Goal: Transaction & Acquisition: Download file/media

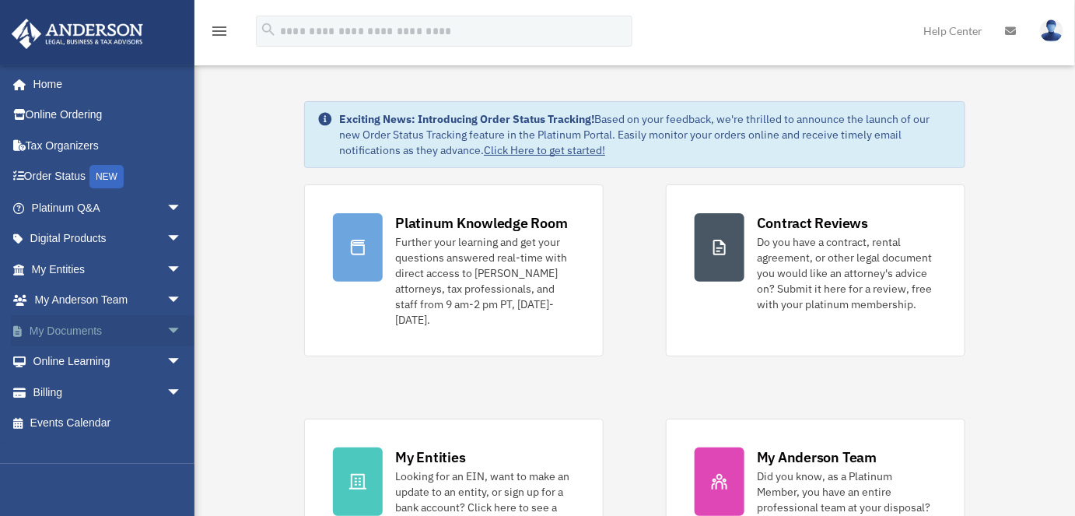
click at [166, 327] on span "arrow_drop_down" at bounding box center [181, 331] width 31 height 32
click at [68, 361] on link "Box" at bounding box center [114, 361] width 184 height 31
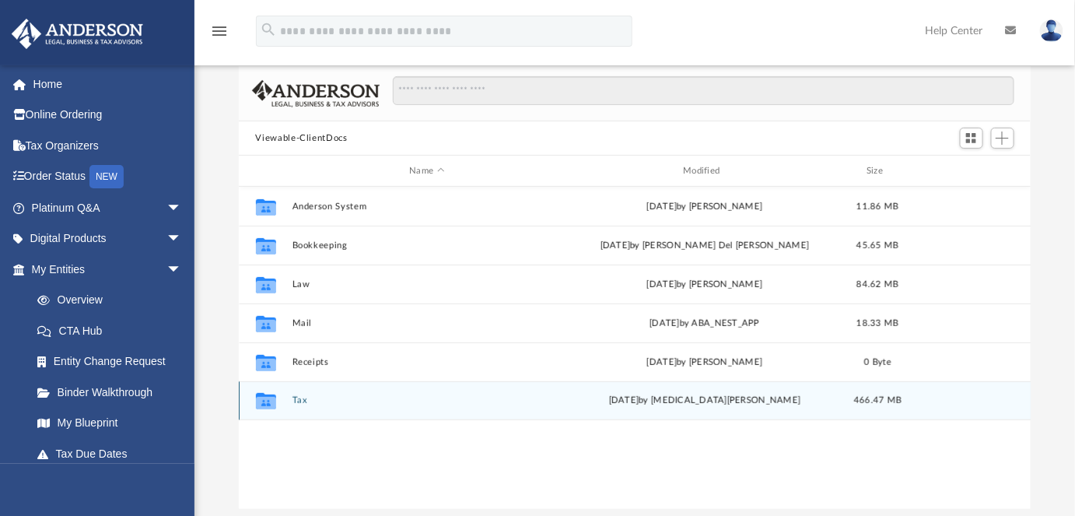
scroll to position [141, 0]
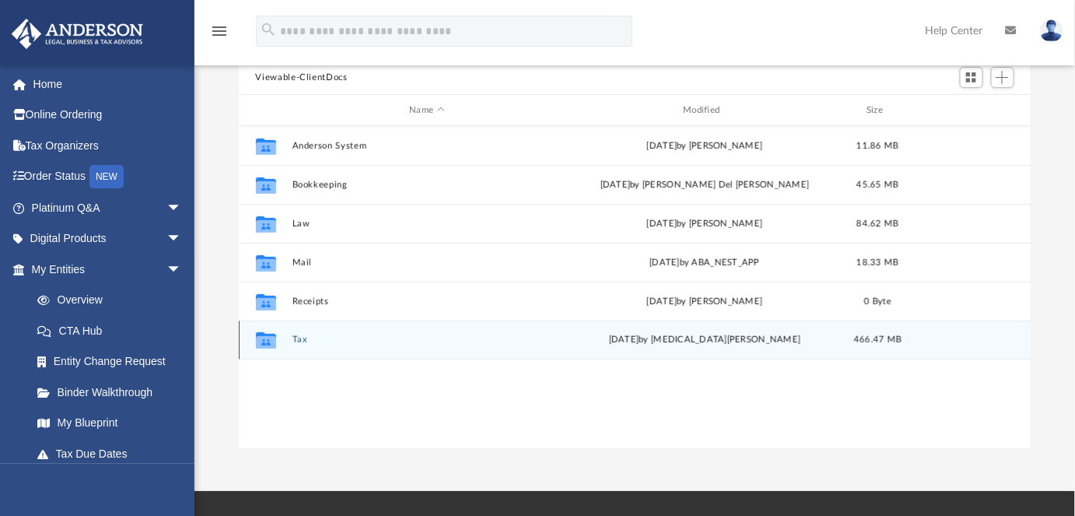
click at [292, 338] on button "Tax" at bounding box center [427, 339] width 271 height 10
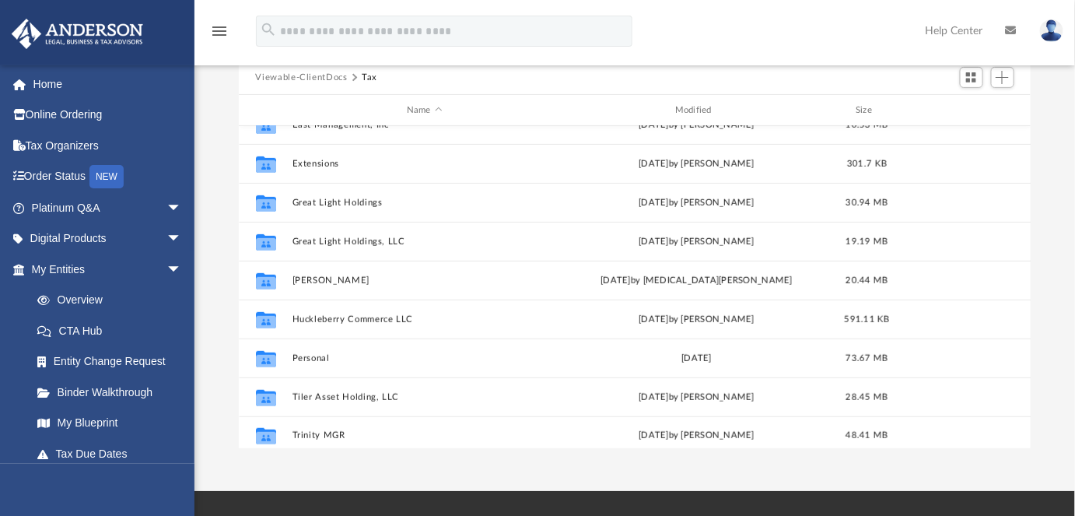
scroll to position [260, 0]
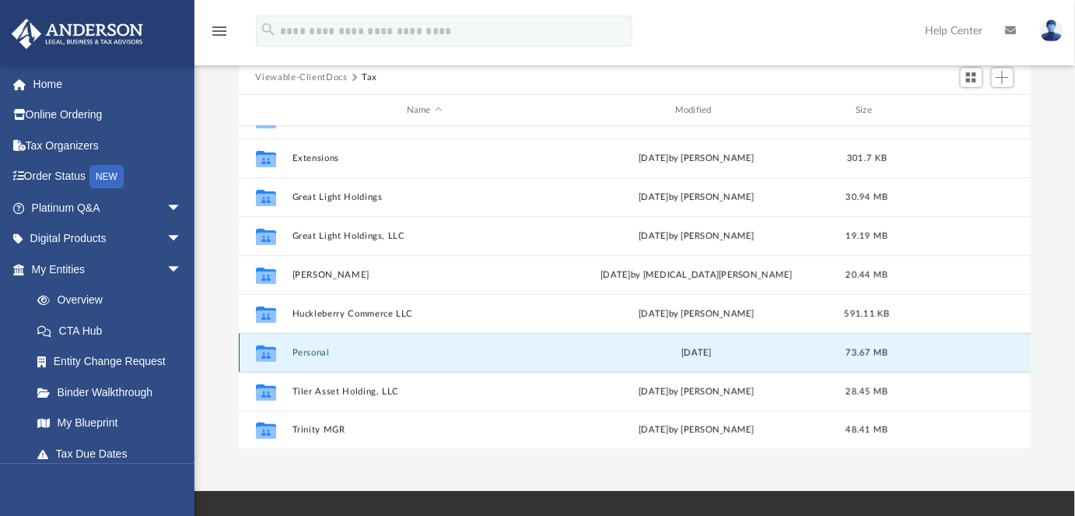
click at [313, 348] on button "Personal" at bounding box center [424, 353] width 265 height 10
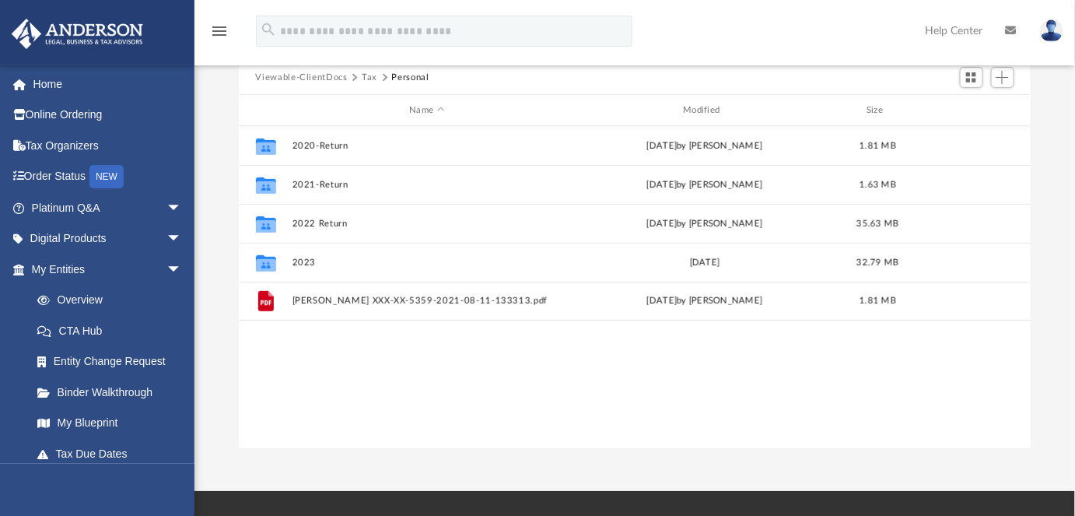
click at [367, 77] on button "Tax" at bounding box center [370, 78] width 16 height 14
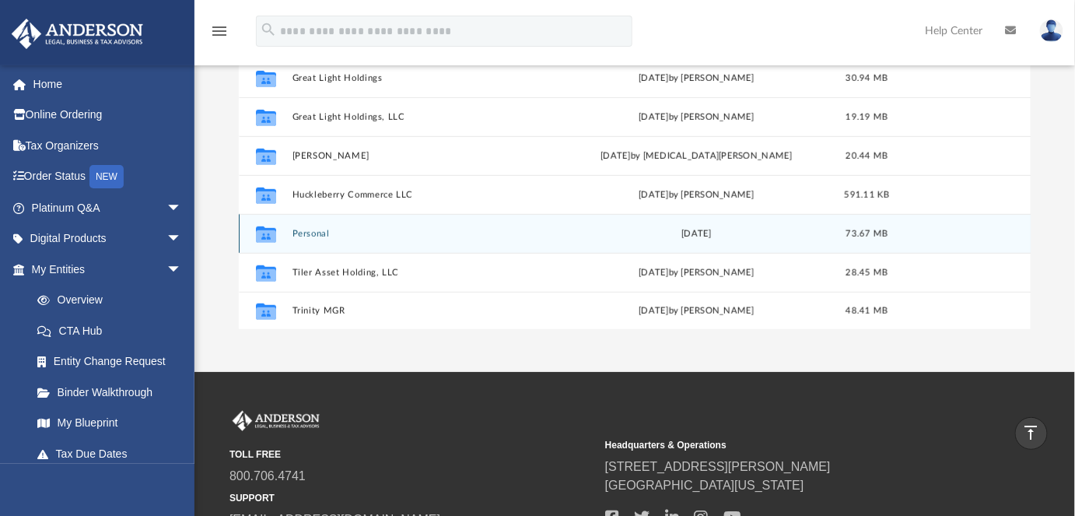
scroll to position [182, 0]
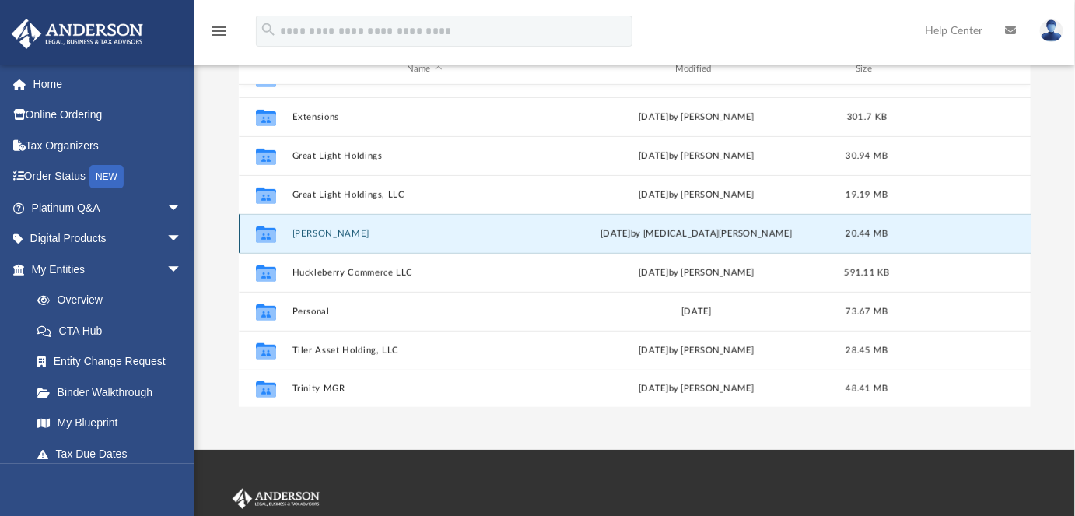
click at [327, 229] on button "Hale, Robert S." at bounding box center [424, 234] width 265 height 10
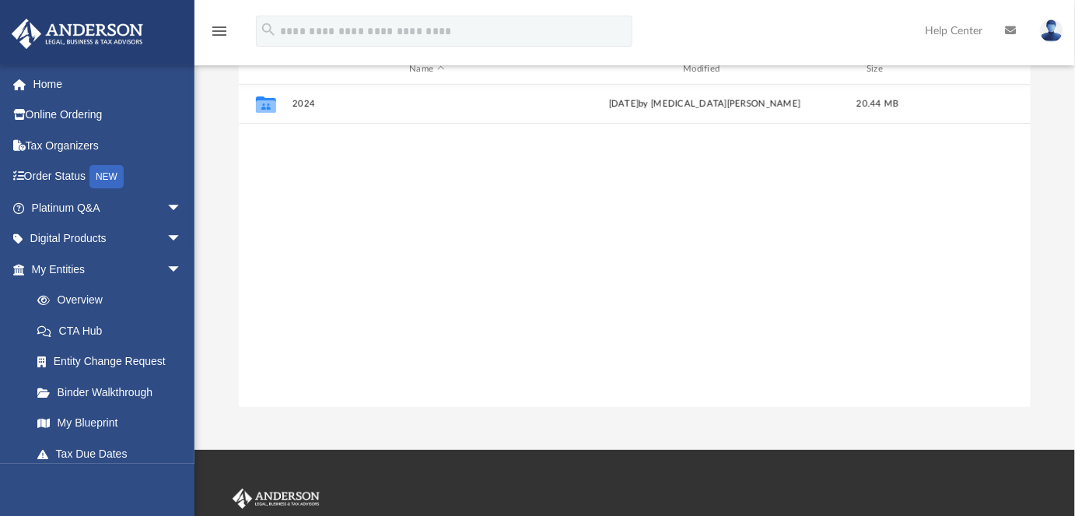
scroll to position [0, 0]
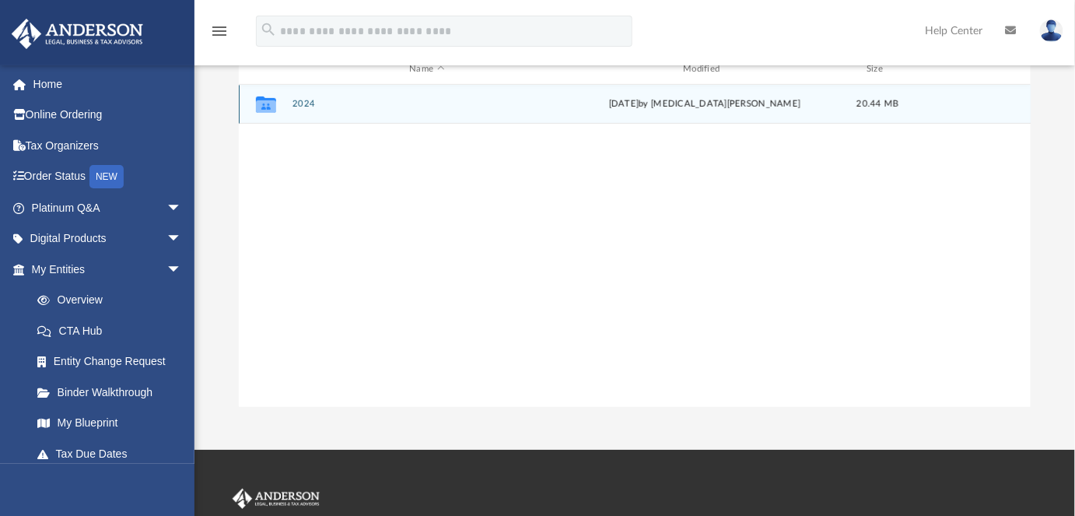
click at [299, 102] on button "2024" at bounding box center [427, 104] width 271 height 10
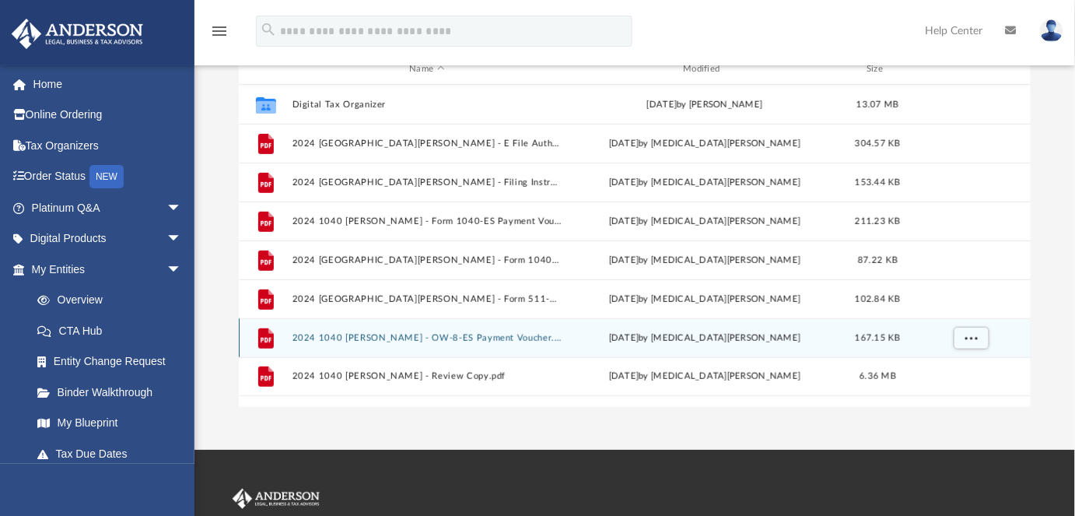
click at [447, 334] on button "2024 1040 Hale, Robert S. - OW-8-ES Payment Voucher.pdf" at bounding box center [427, 338] width 271 height 10
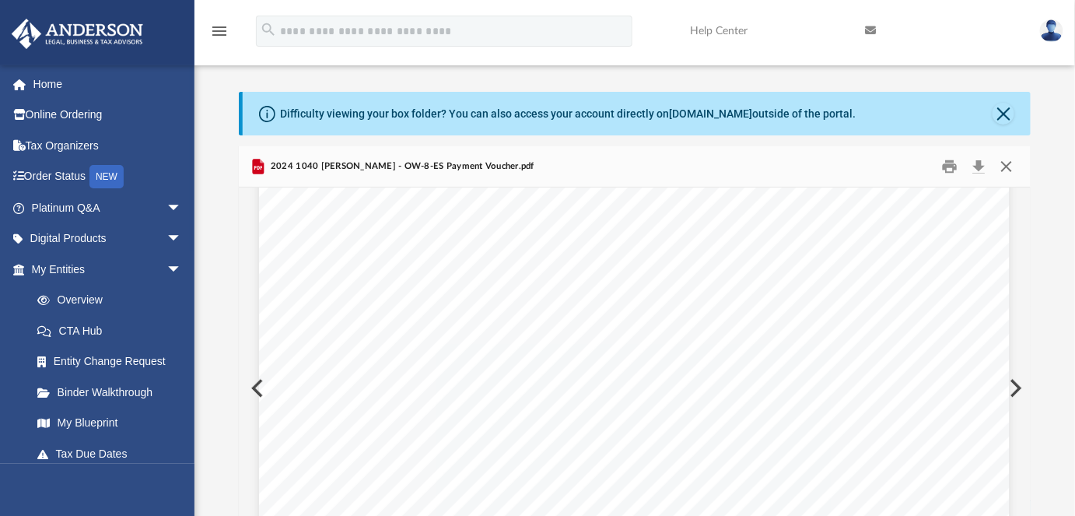
click at [1008, 160] on button "Close" at bounding box center [1006, 167] width 28 height 24
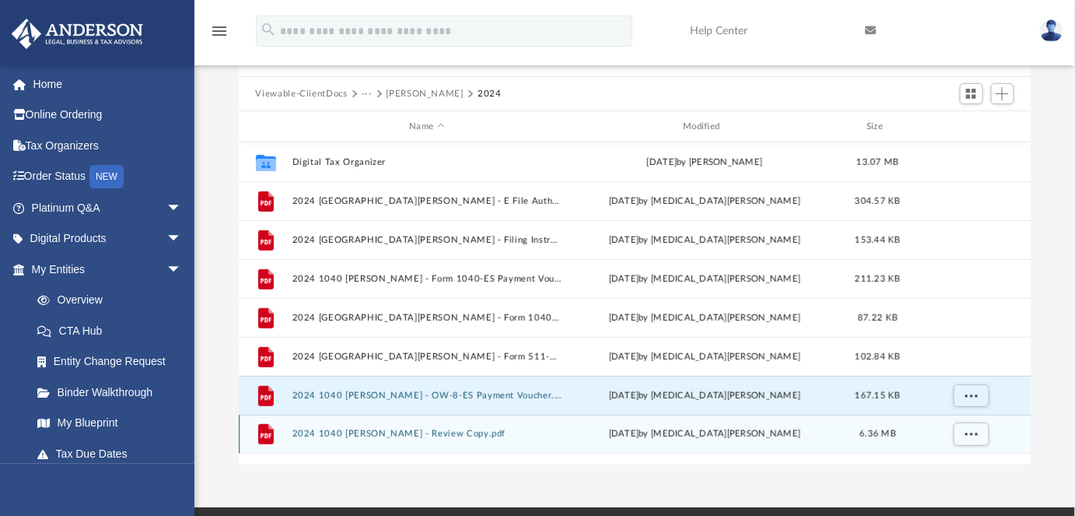
scroll to position [234, 0]
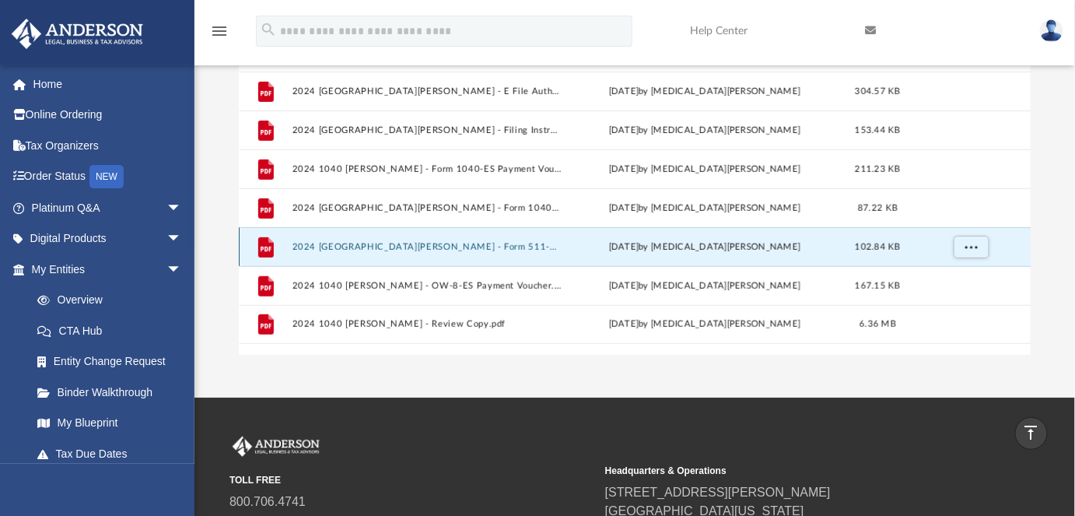
click at [449, 245] on button "2024 1040 Hale, Robert S. - Form 511-V Payment Voucher.pdf" at bounding box center [427, 247] width 271 height 10
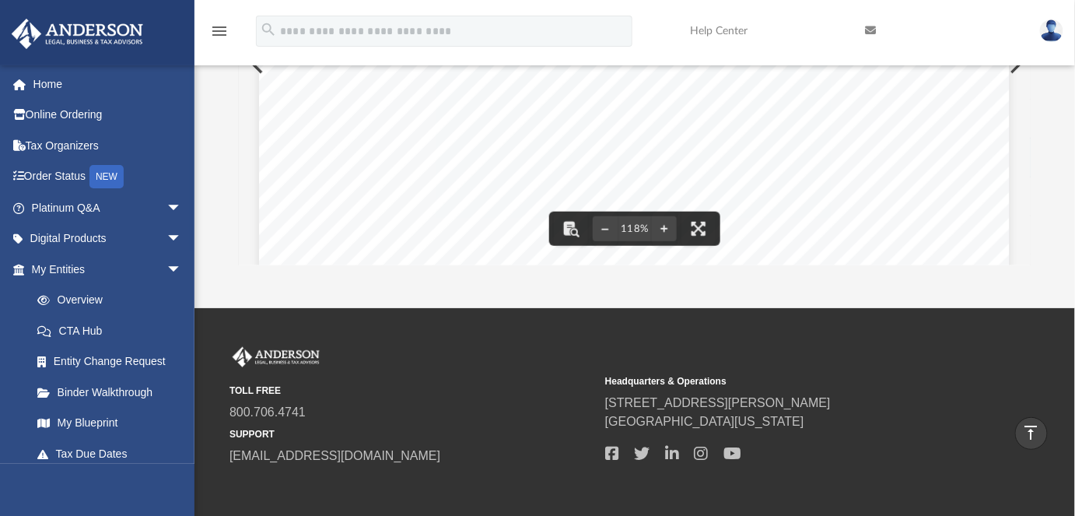
scroll to position [0, 0]
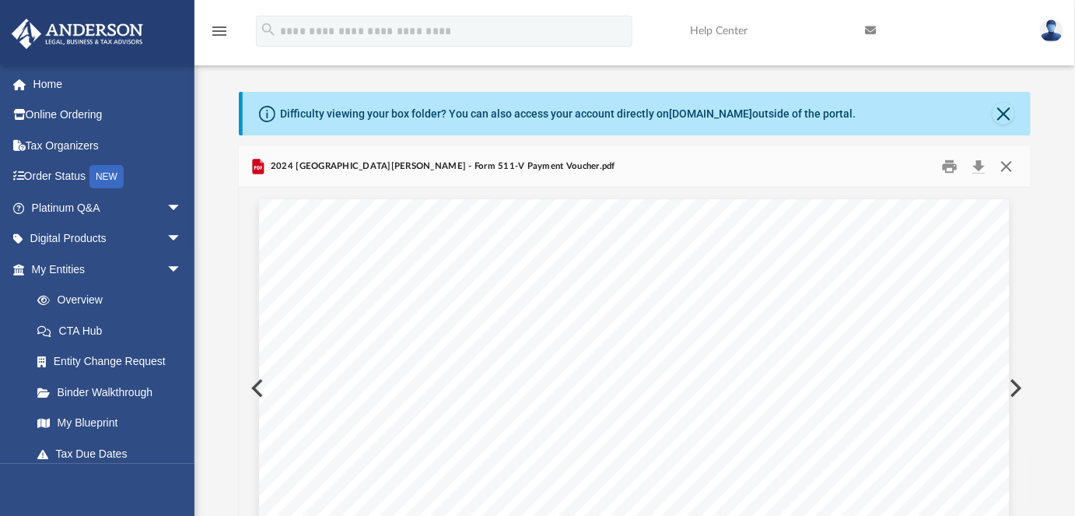
click at [1014, 166] on button "Close" at bounding box center [1006, 167] width 28 height 24
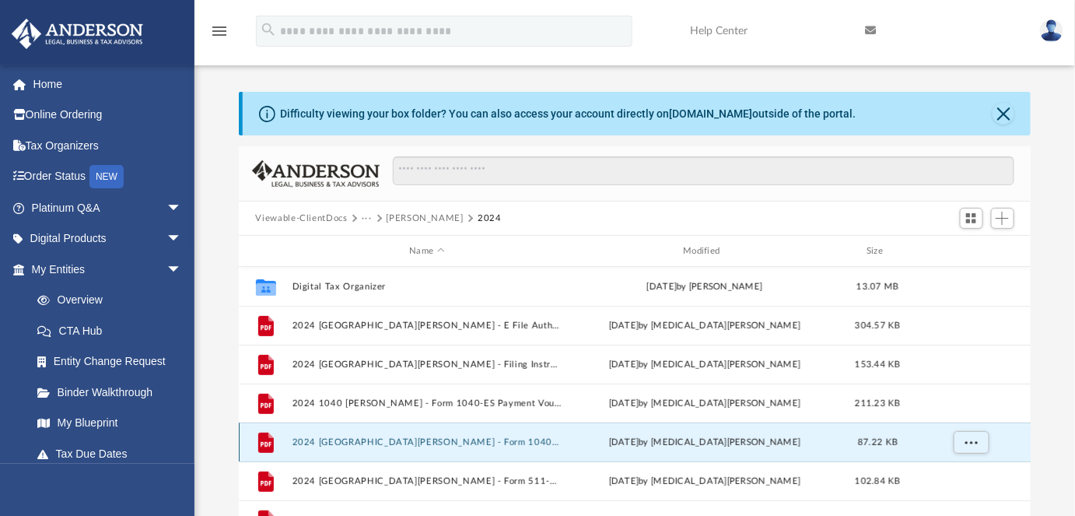
click at [449, 442] on button "2024 1040 Hale, Robert S. - Form 1040-V Payment Voucher.pdf" at bounding box center [427, 442] width 271 height 10
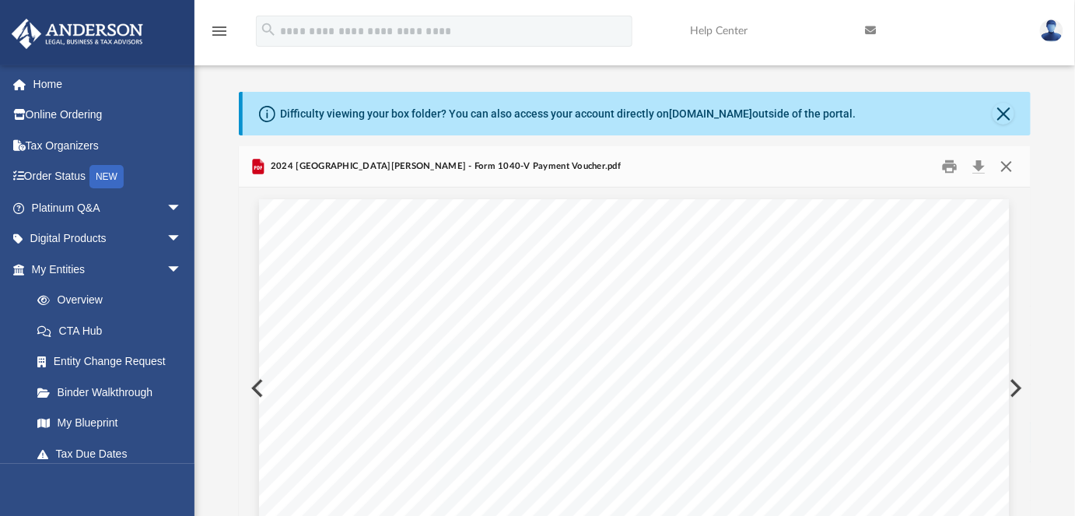
click at [1016, 166] on button "Close" at bounding box center [1006, 167] width 28 height 24
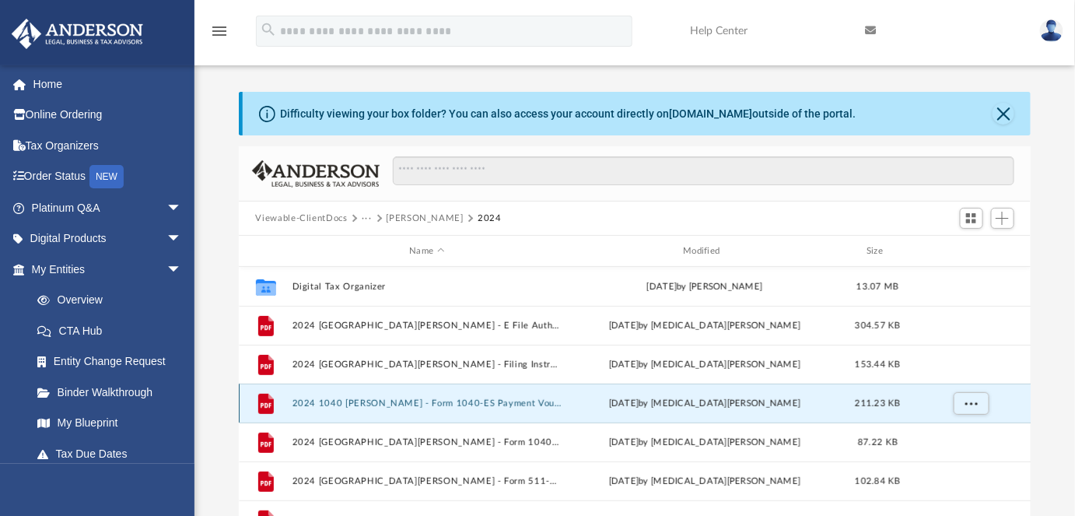
click at [377, 401] on button "2024 1040 Hale, Robert S. - Form 1040-ES Payment Voucher.pdf" at bounding box center [427, 403] width 271 height 10
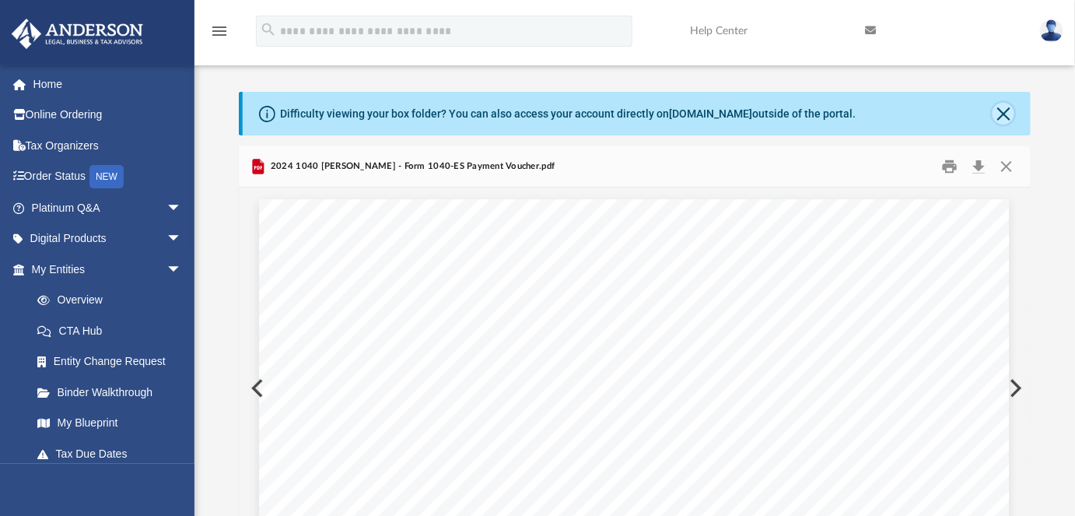
click at [1005, 112] on button "Close" at bounding box center [1003, 114] width 22 height 22
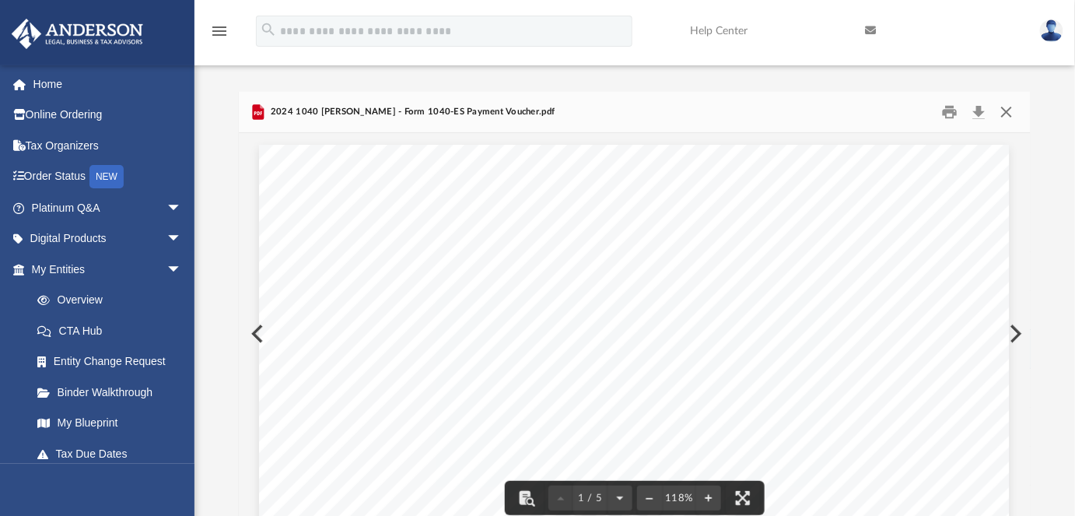
click at [1005, 112] on button "Close" at bounding box center [1006, 112] width 28 height 24
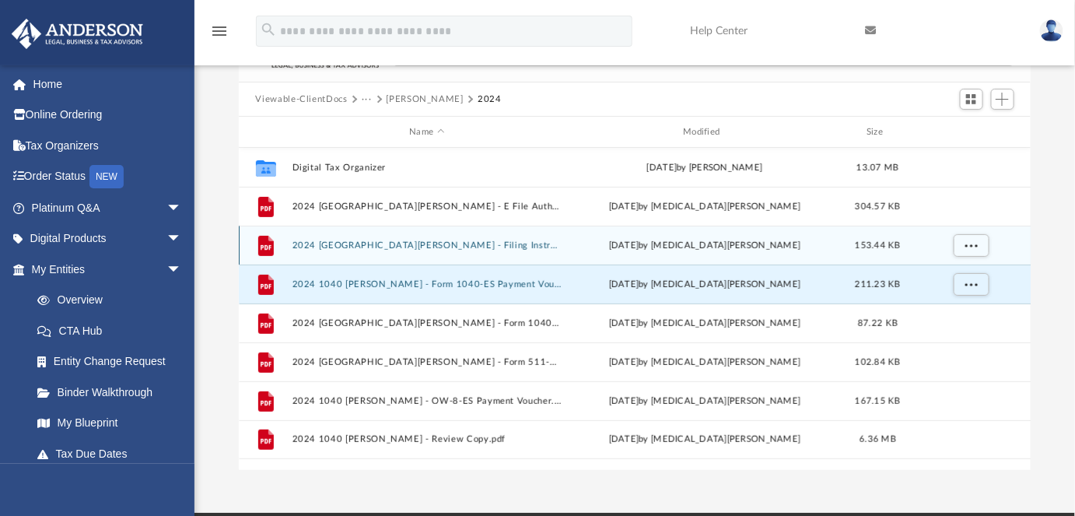
scroll to position [141, 0]
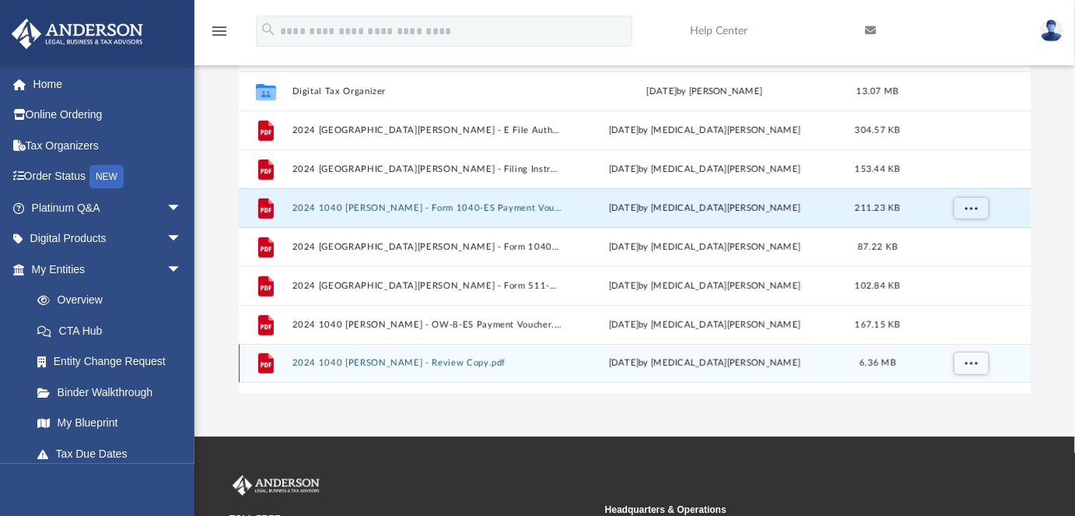
click at [390, 360] on button "2024 1040 Hale, Robert S. - Review Copy.pdf" at bounding box center [427, 363] width 271 height 10
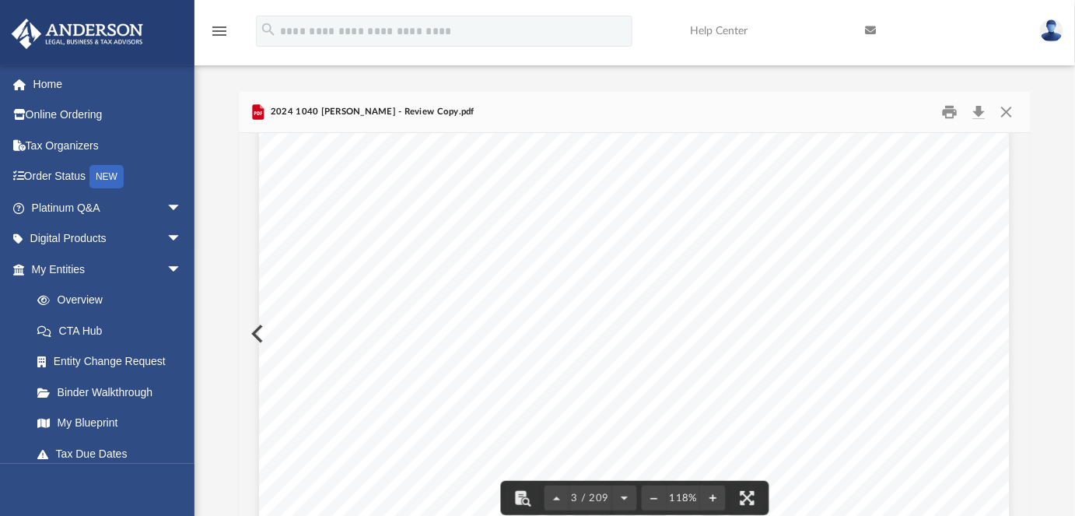
scroll to position [2121, 0]
click at [1014, 110] on button "Close" at bounding box center [1006, 112] width 28 height 24
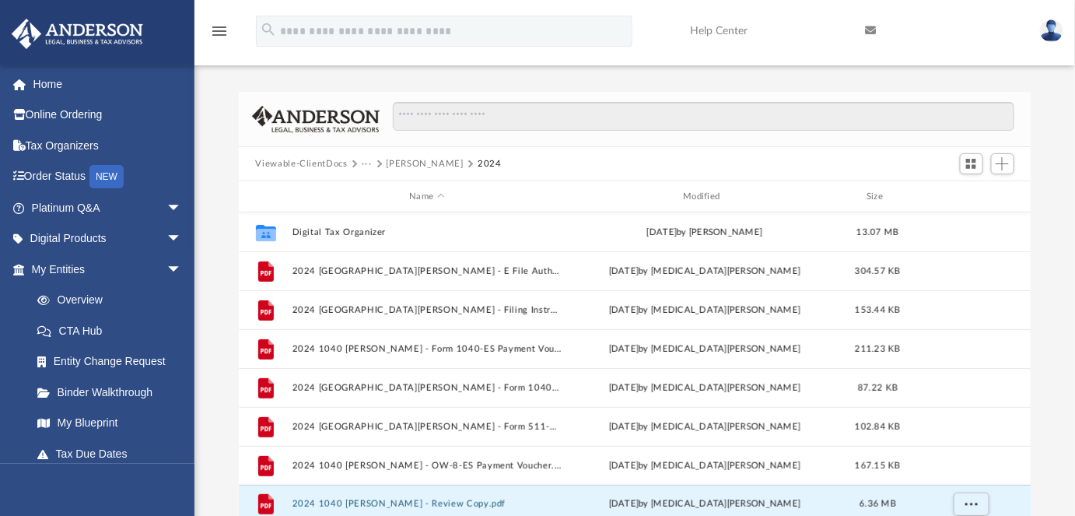
scroll to position [6, 0]
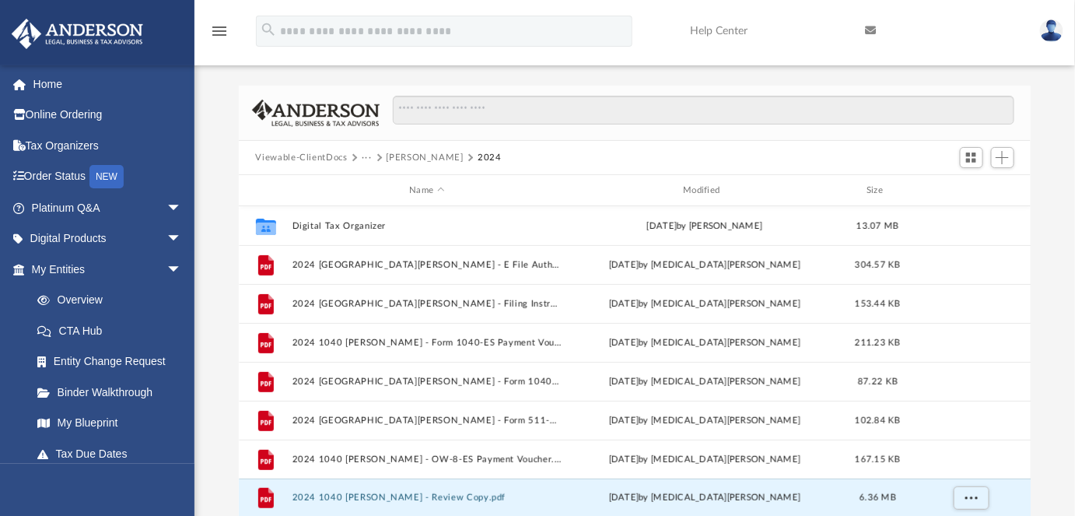
click at [395, 156] on button "Hale, Robert S." at bounding box center [424, 158] width 77 height 14
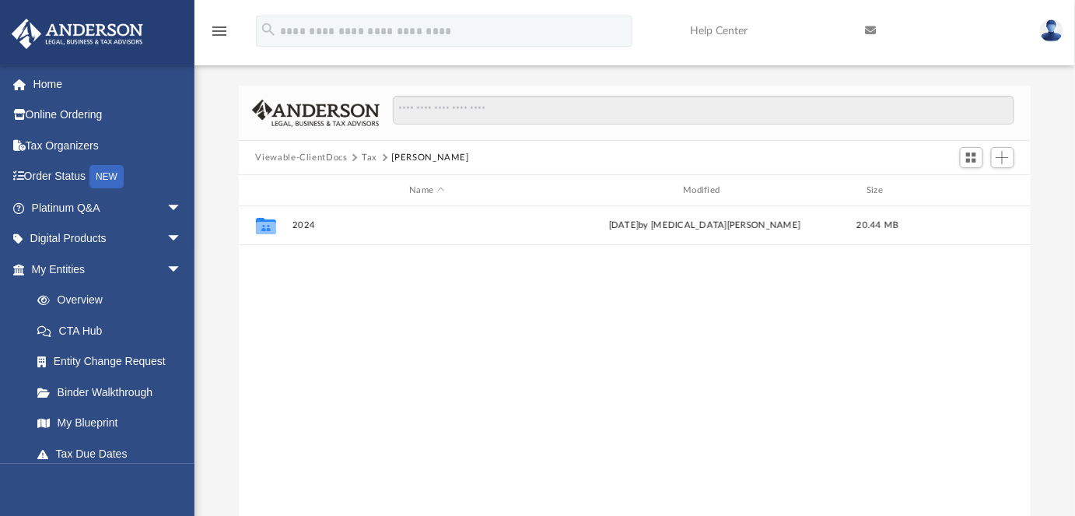
click at [368, 156] on button "Tax" at bounding box center [370, 158] width 16 height 14
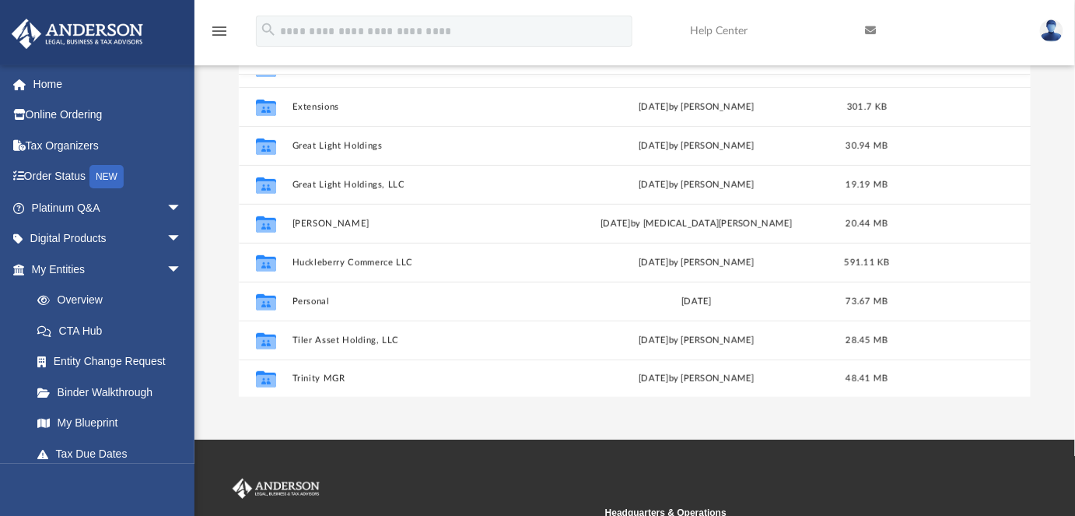
scroll to position [219, 0]
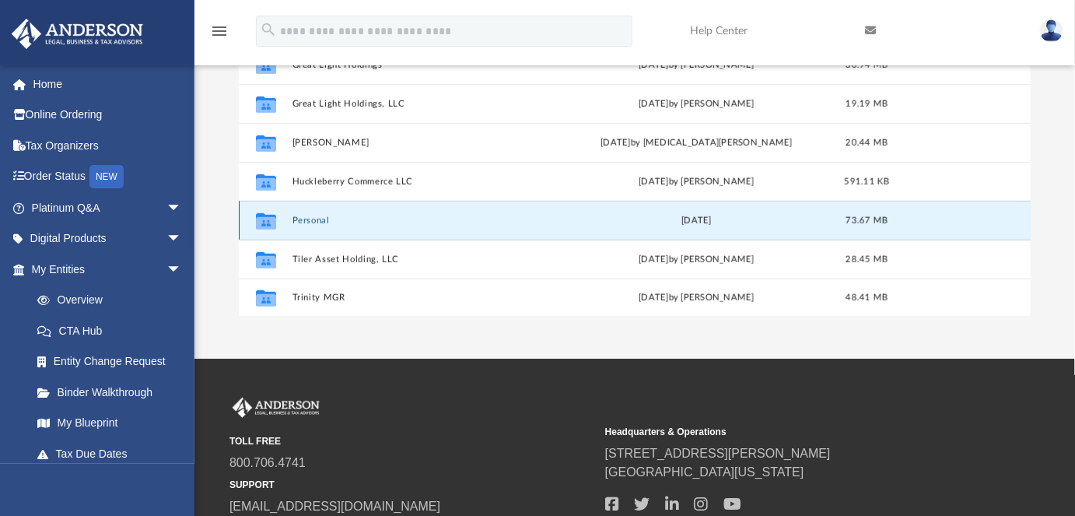
click at [300, 219] on button "Personal" at bounding box center [424, 220] width 265 height 10
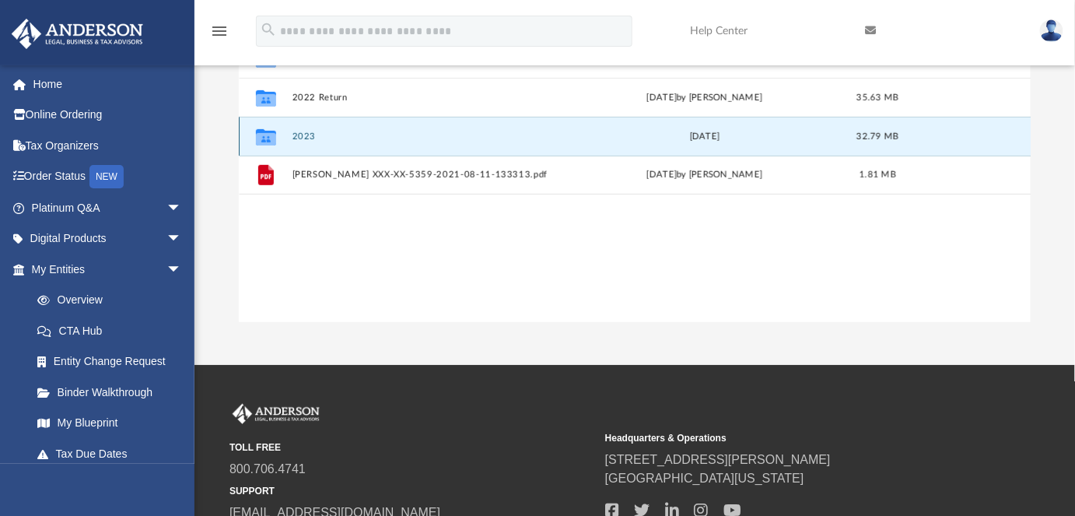
click at [308, 135] on button "2023" at bounding box center [427, 136] width 271 height 10
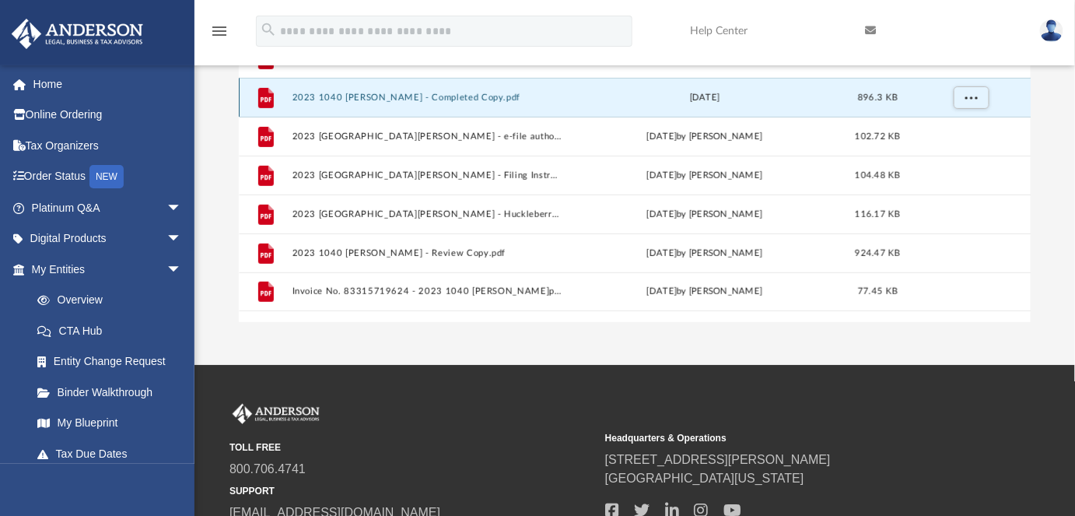
click at [435, 98] on button "2023 1040 Hale, Robert S. - Completed Copy.pdf" at bounding box center [427, 98] width 271 height 10
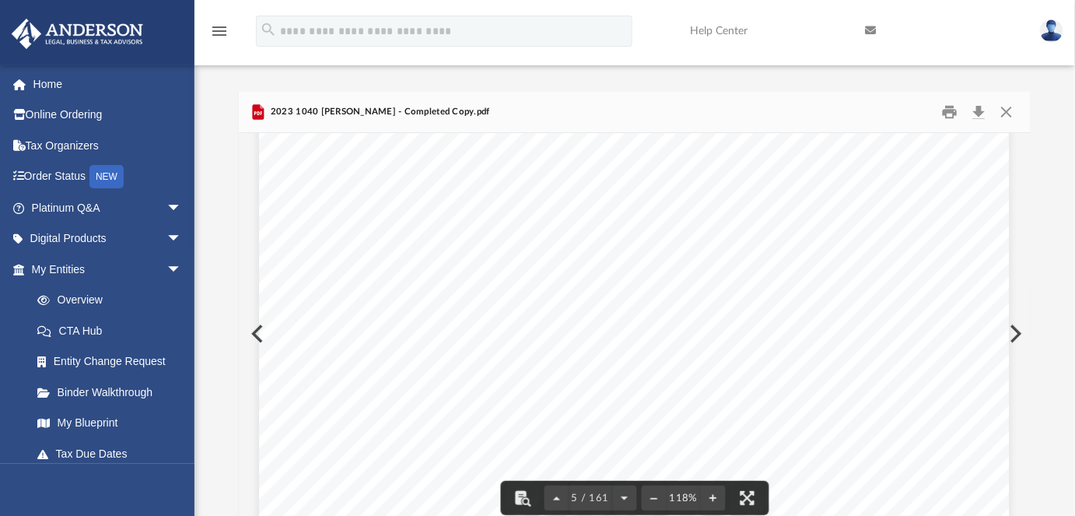
scroll to position [4171, 0]
